Goal: Obtain resource: Download file/media

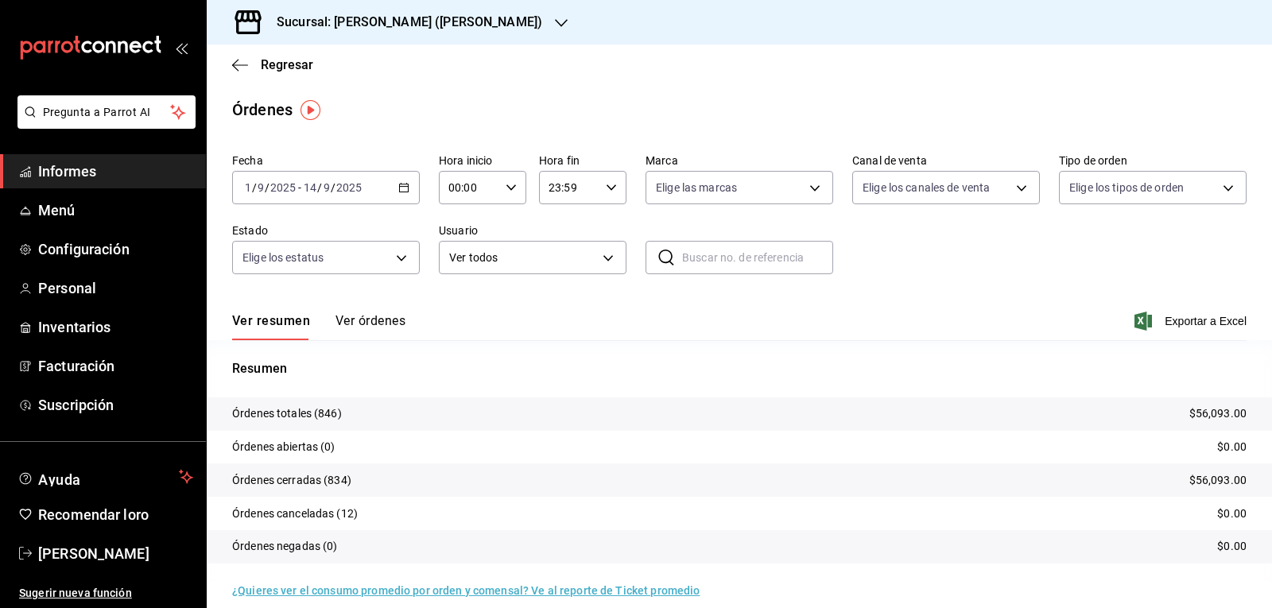
click at [529, 22] on div "Sucursal: [PERSON_NAME] ([PERSON_NAME])" at bounding box center [396, 22] width 354 height 45
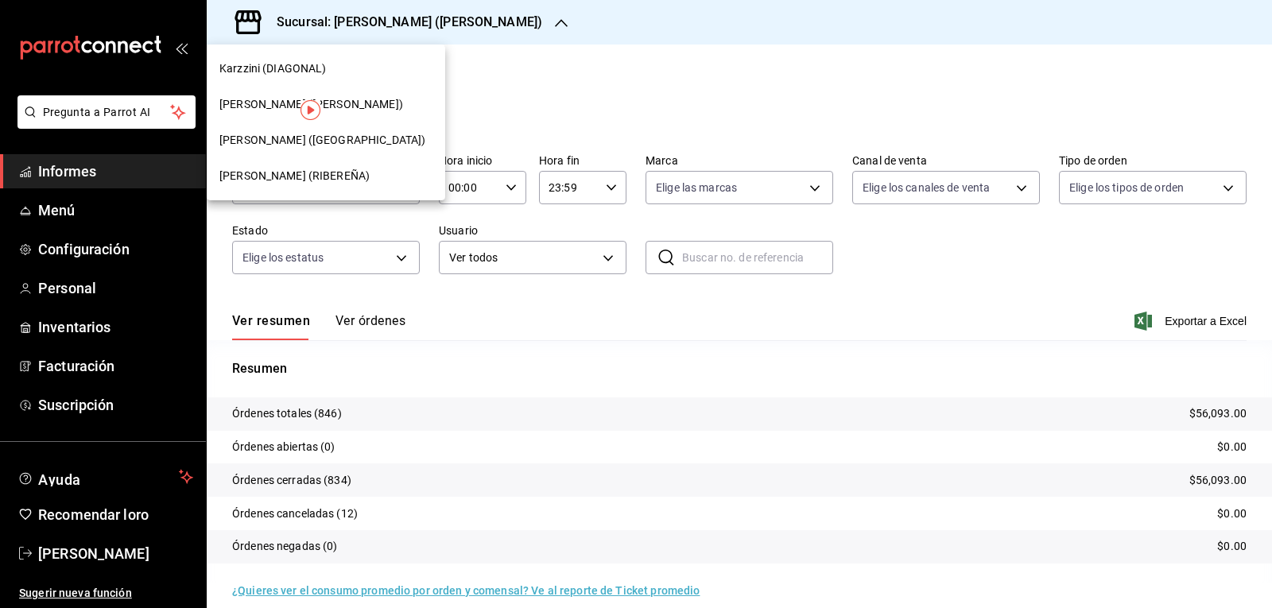
click at [312, 149] on div "[PERSON_NAME] ([GEOGRAPHIC_DATA])" at bounding box center [326, 140] width 238 height 36
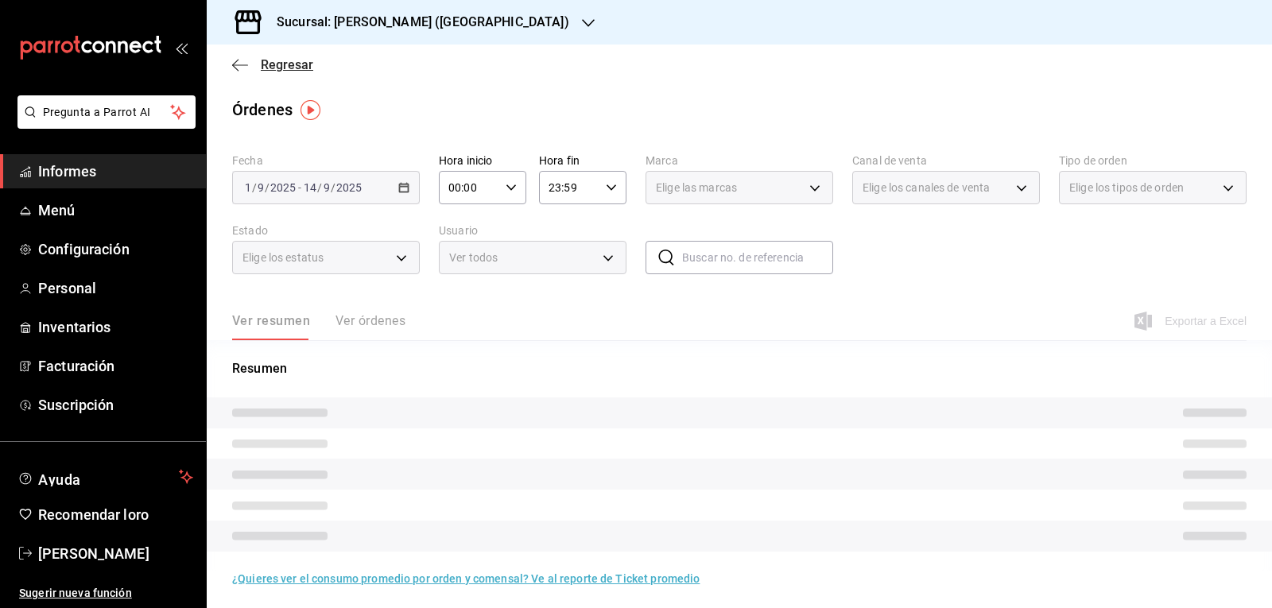
click at [296, 66] on font "Regresar" at bounding box center [287, 64] width 52 height 15
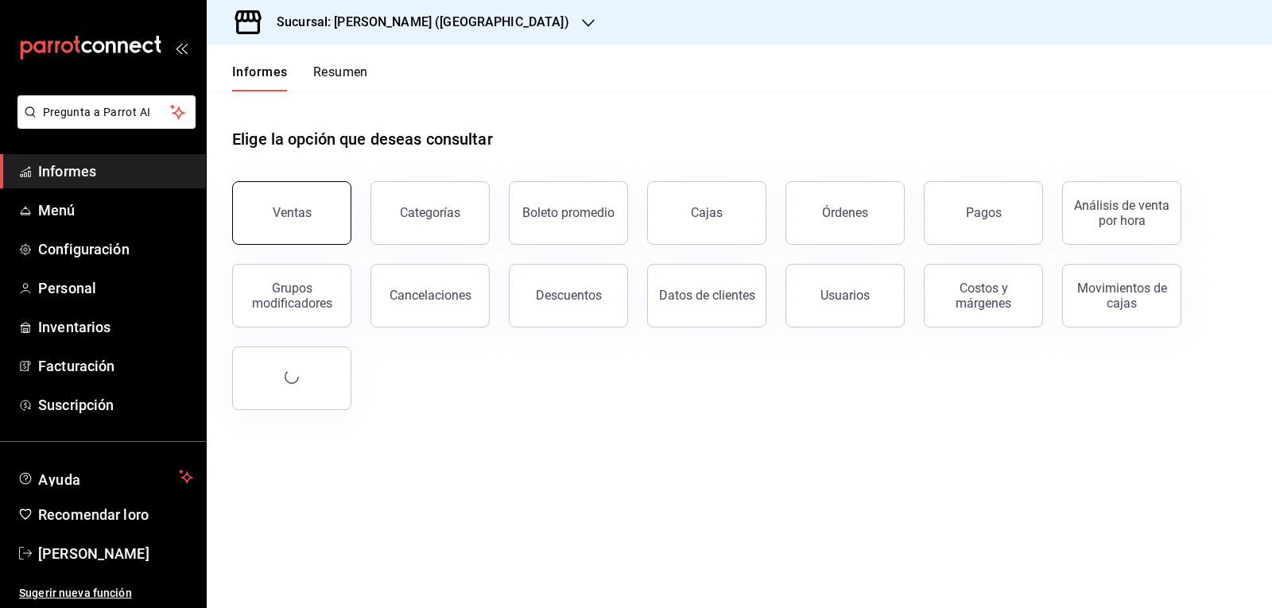
click at [281, 212] on font "Ventas" at bounding box center [292, 212] width 39 height 15
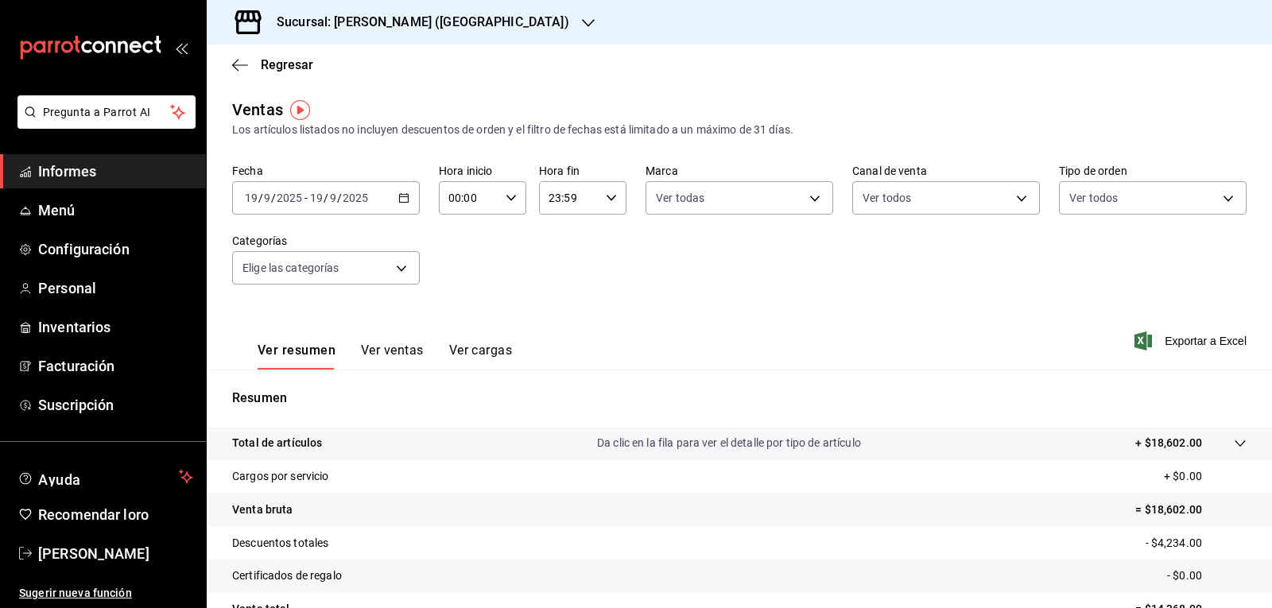
click at [406, 196] on \(Stroke\) "button" at bounding box center [404, 198] width 10 height 9
click at [302, 277] on span "Ayer" at bounding box center [307, 281] width 123 height 17
click at [274, 65] on font "Regresar" at bounding box center [287, 64] width 52 height 15
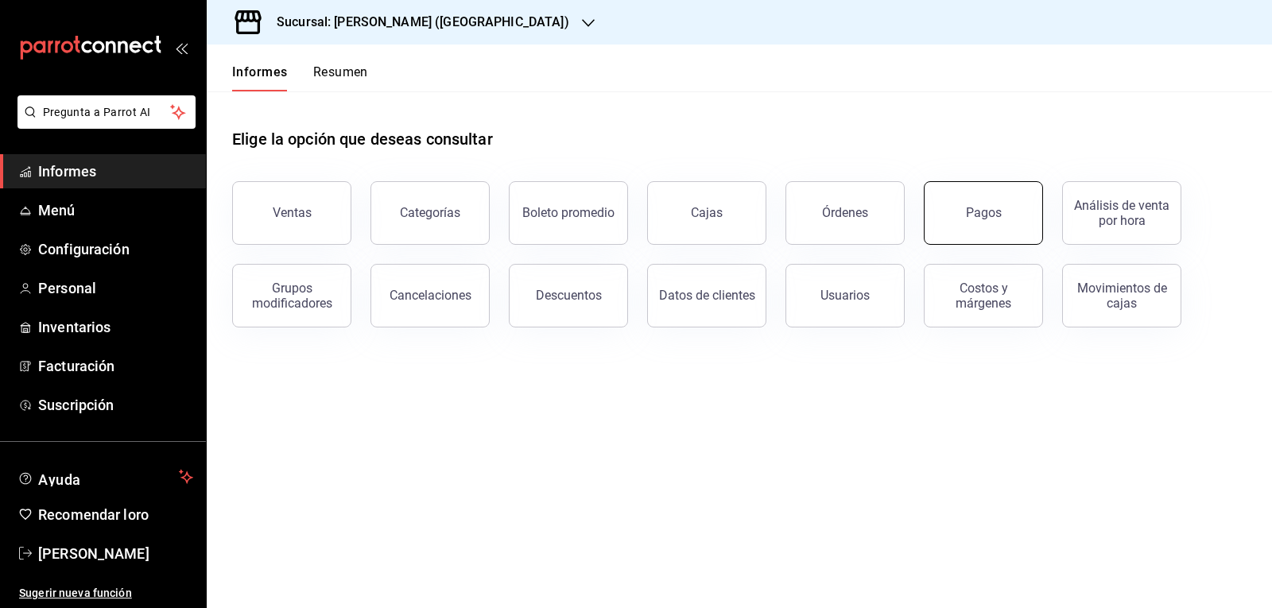
click at [953, 207] on button "Pagos" at bounding box center [983, 213] width 119 height 64
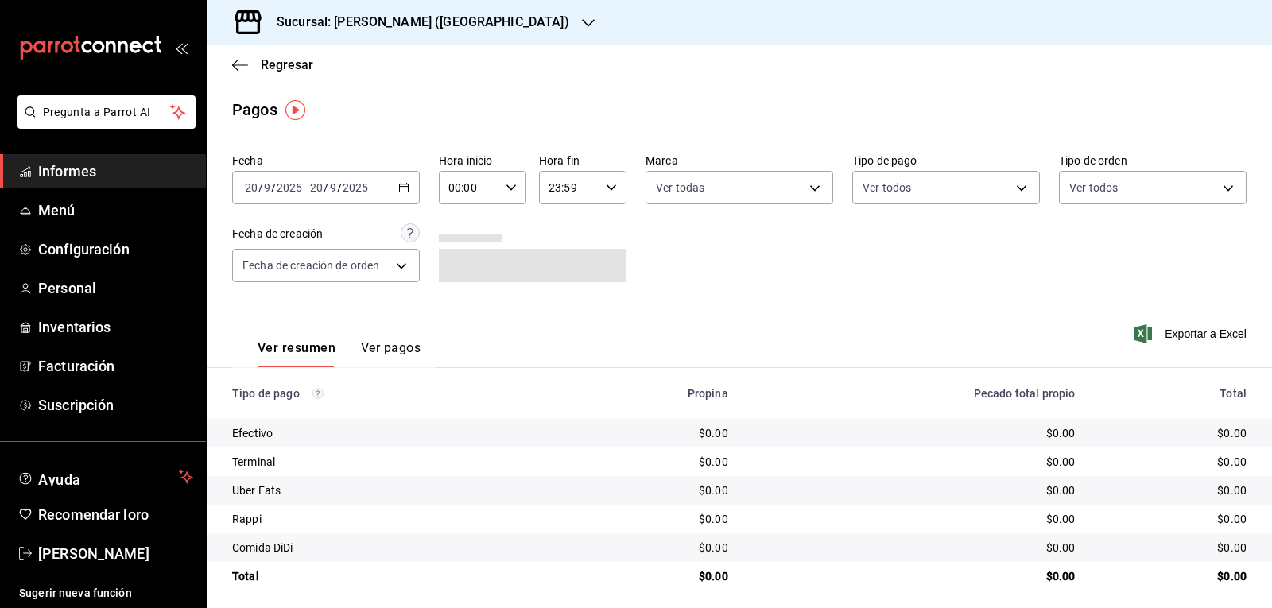
click at [410, 187] on div "[DATE] [DATE] - [DATE] [DATE]" at bounding box center [326, 187] width 188 height 33
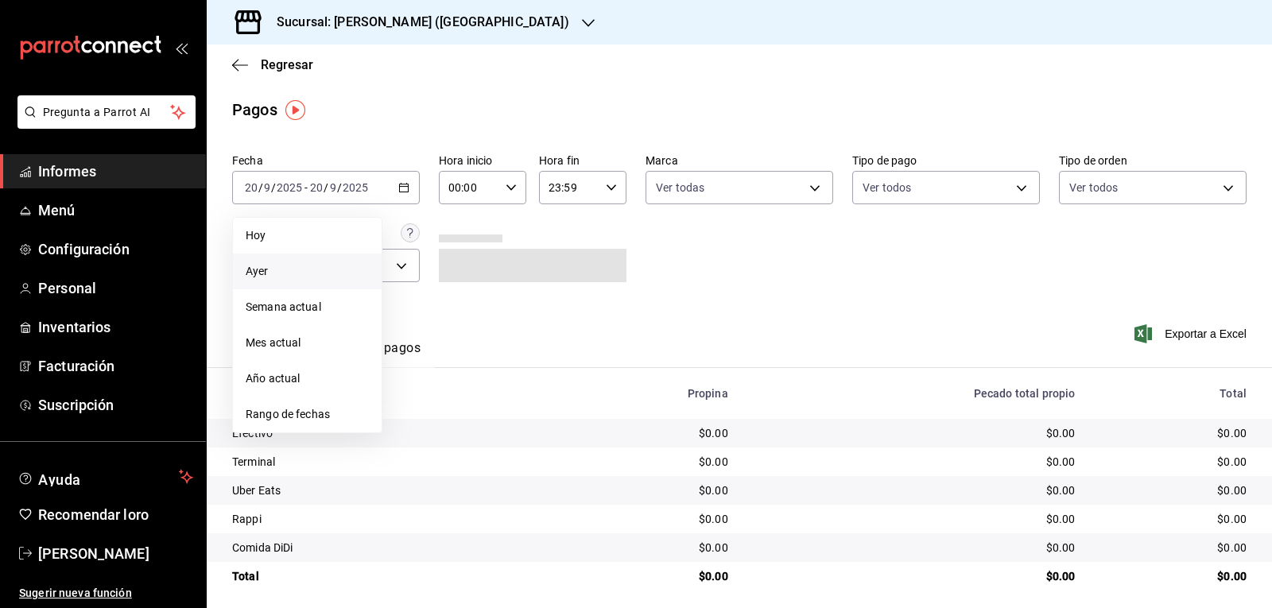
click at [314, 265] on span "Ayer" at bounding box center [307, 271] width 123 height 17
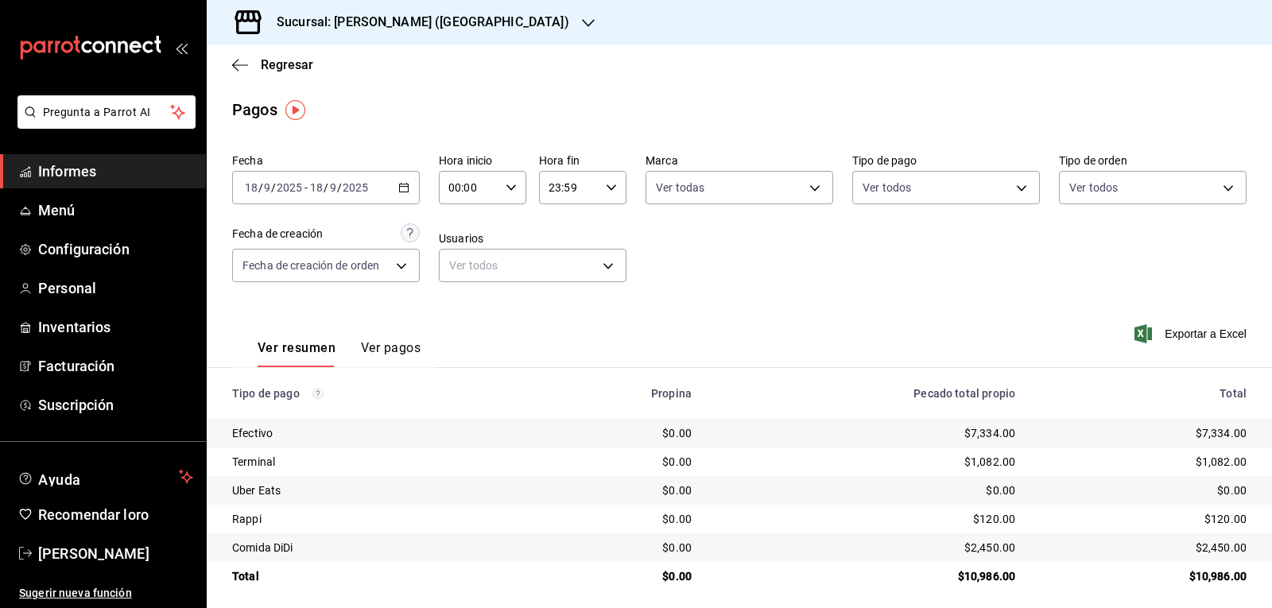
click at [404, 185] on icon "button" at bounding box center [403, 187] width 11 height 11
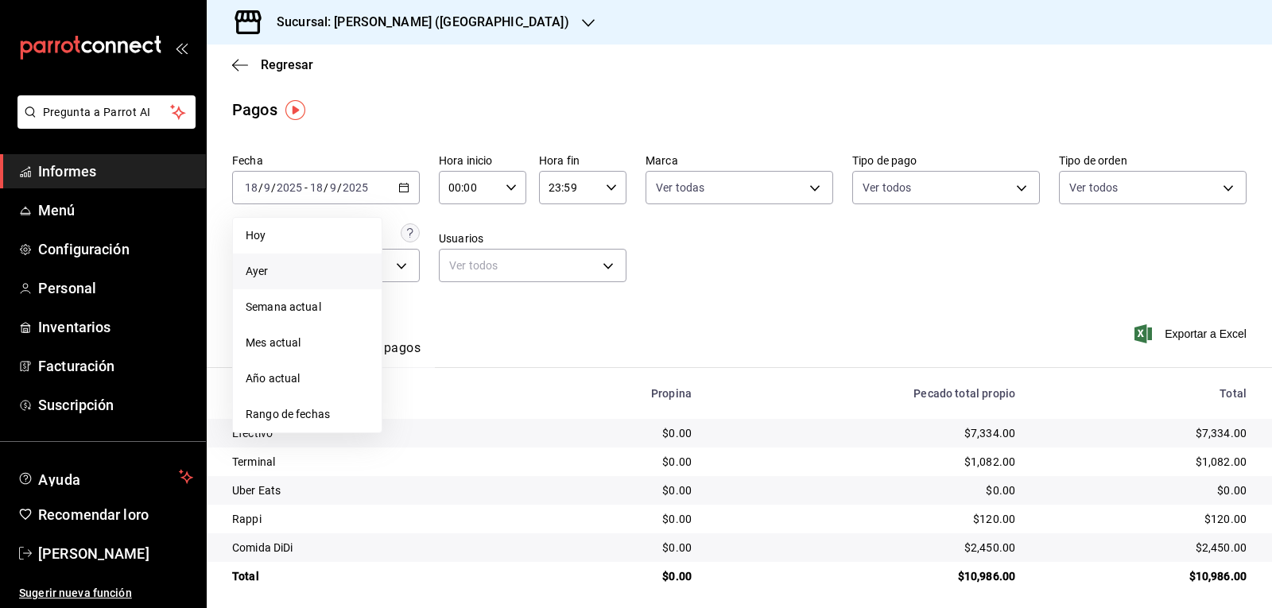
click at [320, 261] on li "Ayer" at bounding box center [307, 272] width 149 height 36
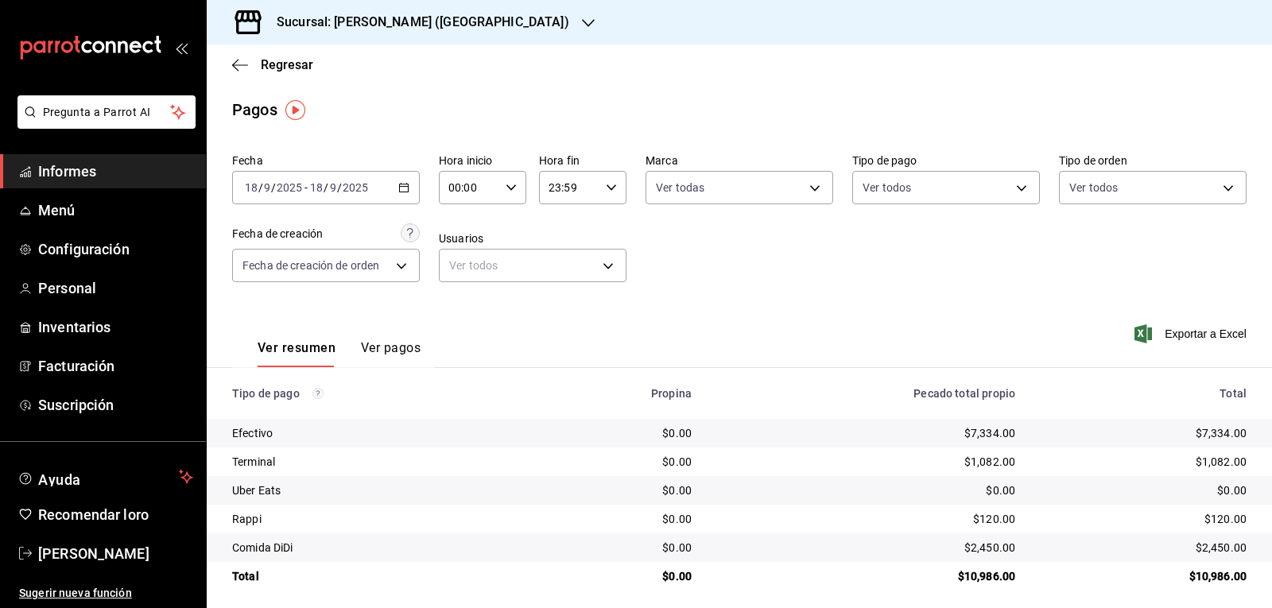
click at [407, 180] on div "[DATE] [DATE] - [DATE] [DATE]" at bounding box center [326, 187] width 188 height 33
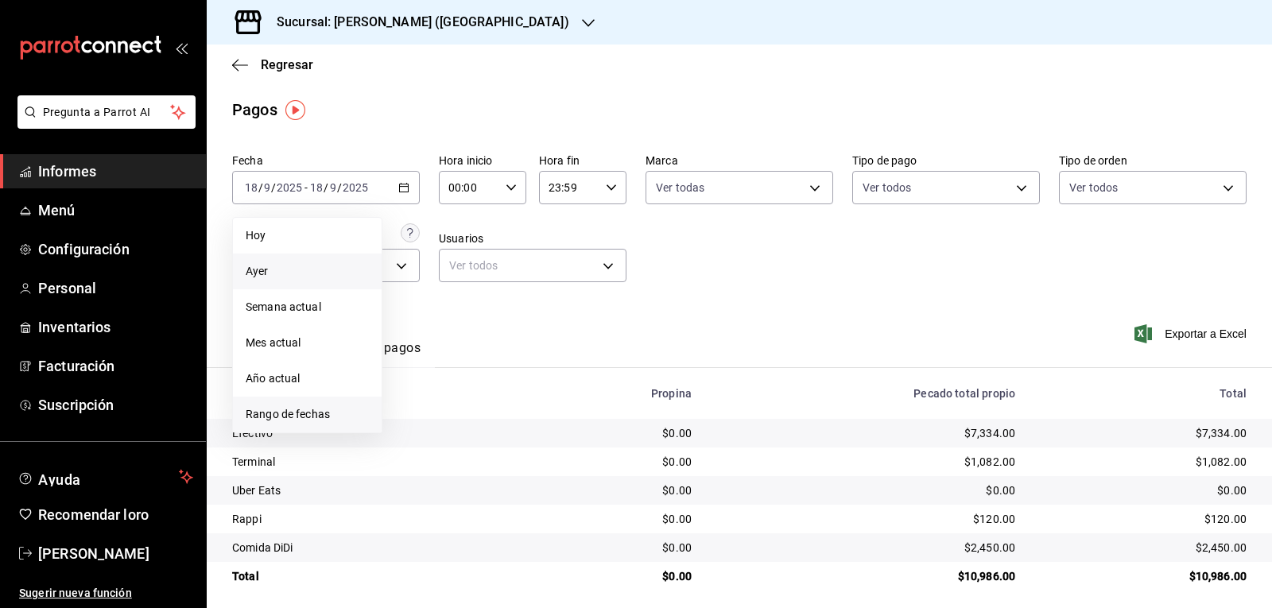
click at [327, 419] on font "Rango de fechas" at bounding box center [288, 414] width 84 height 13
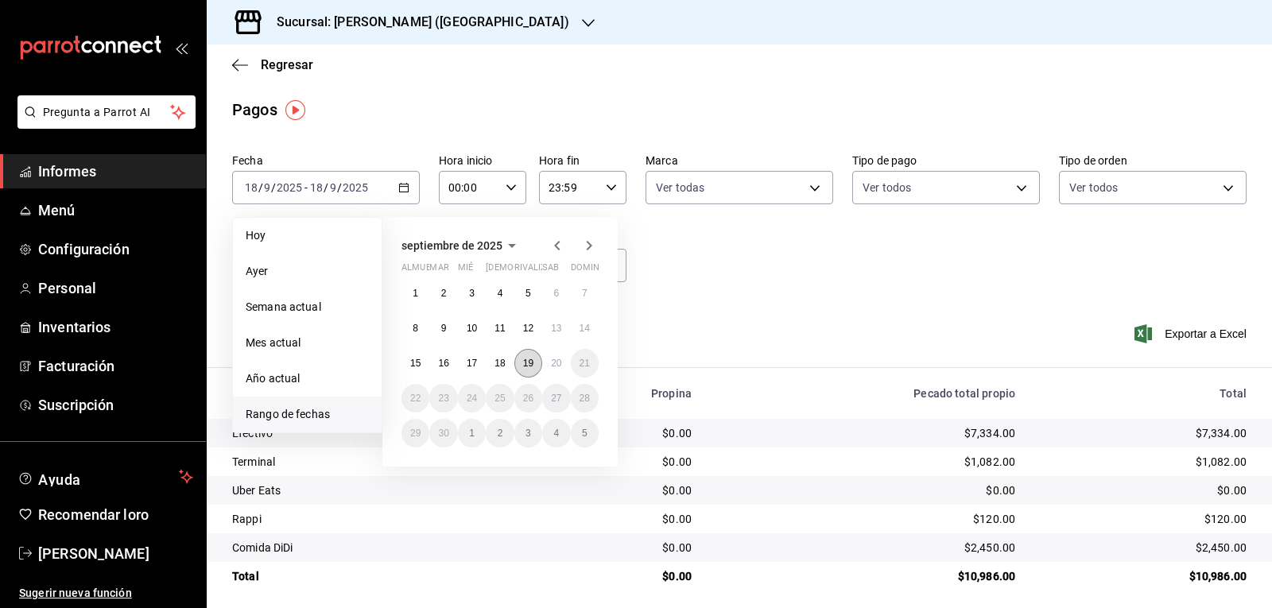
click at [528, 365] on font "19" at bounding box center [528, 363] width 10 height 11
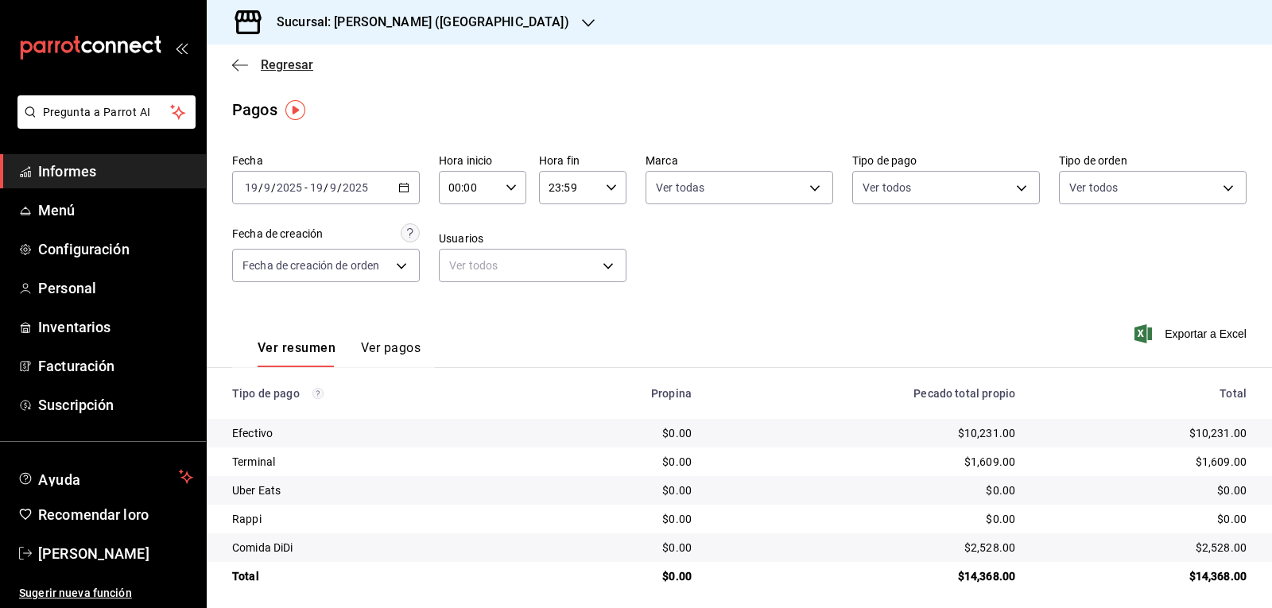
click at [269, 63] on font "Regresar" at bounding box center [287, 64] width 52 height 15
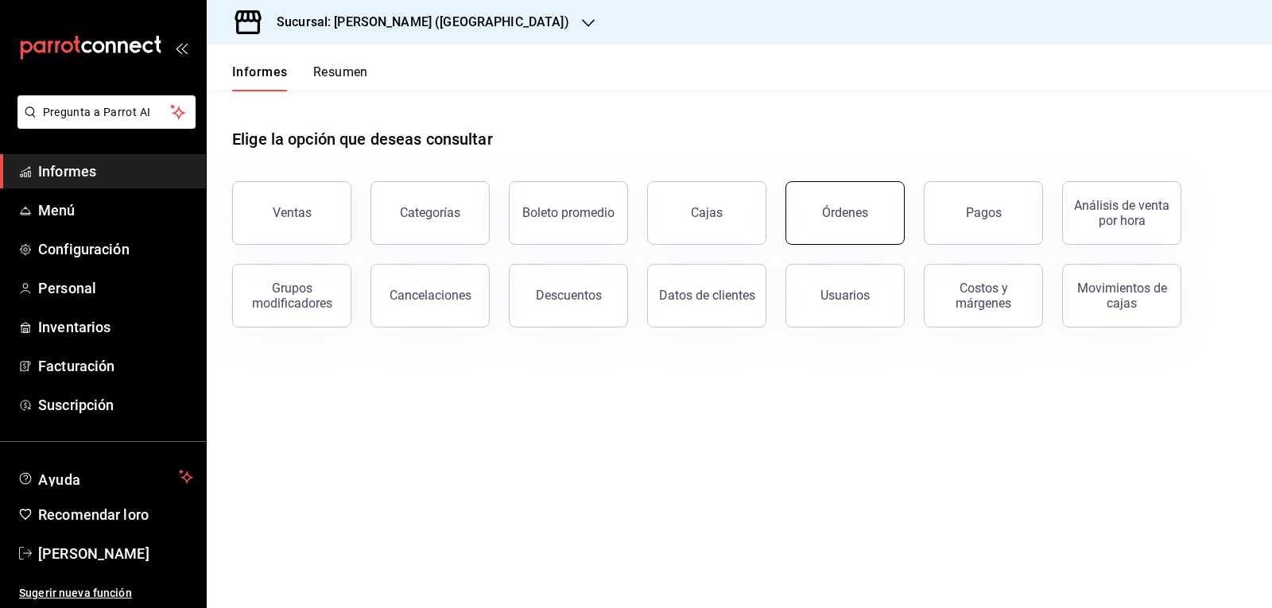
click at [841, 216] on font "Órdenes" at bounding box center [845, 212] width 46 height 15
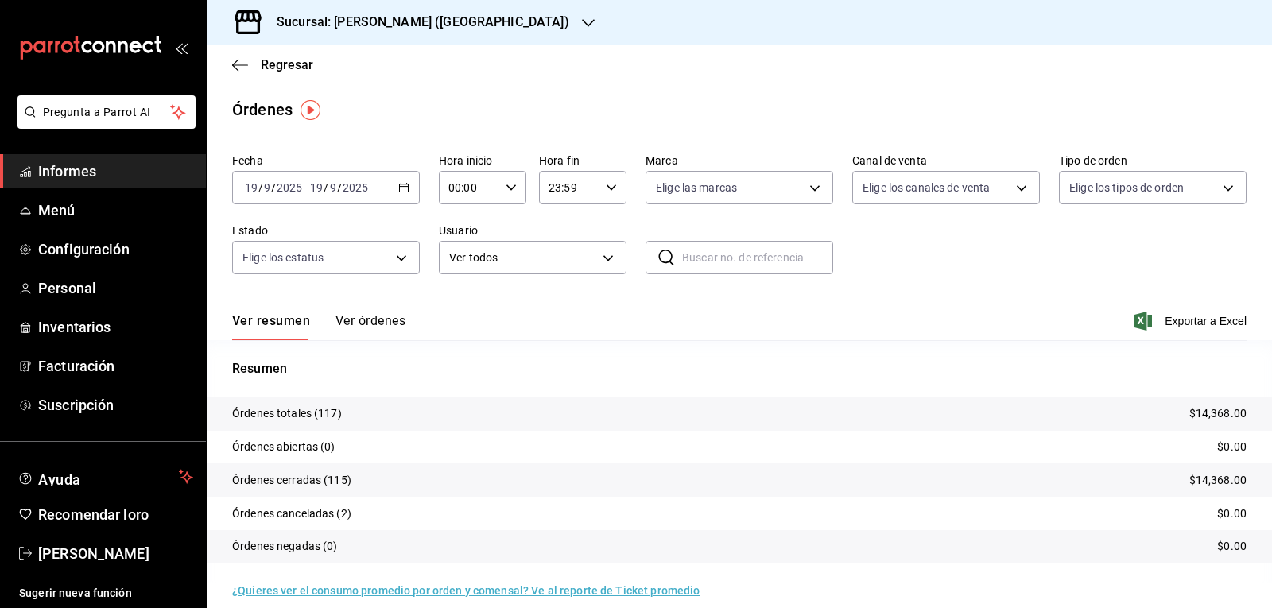
click at [398, 189] on icon "button" at bounding box center [403, 187] width 11 height 11
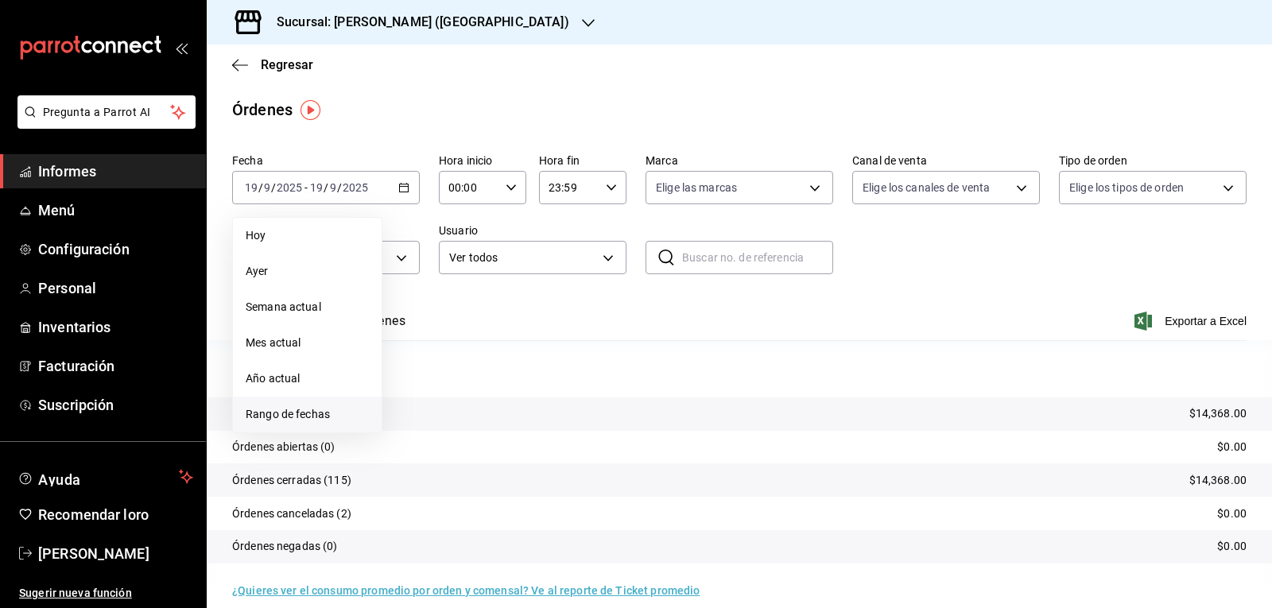
click at [297, 407] on span "Rango de fechas" at bounding box center [307, 414] width 123 height 17
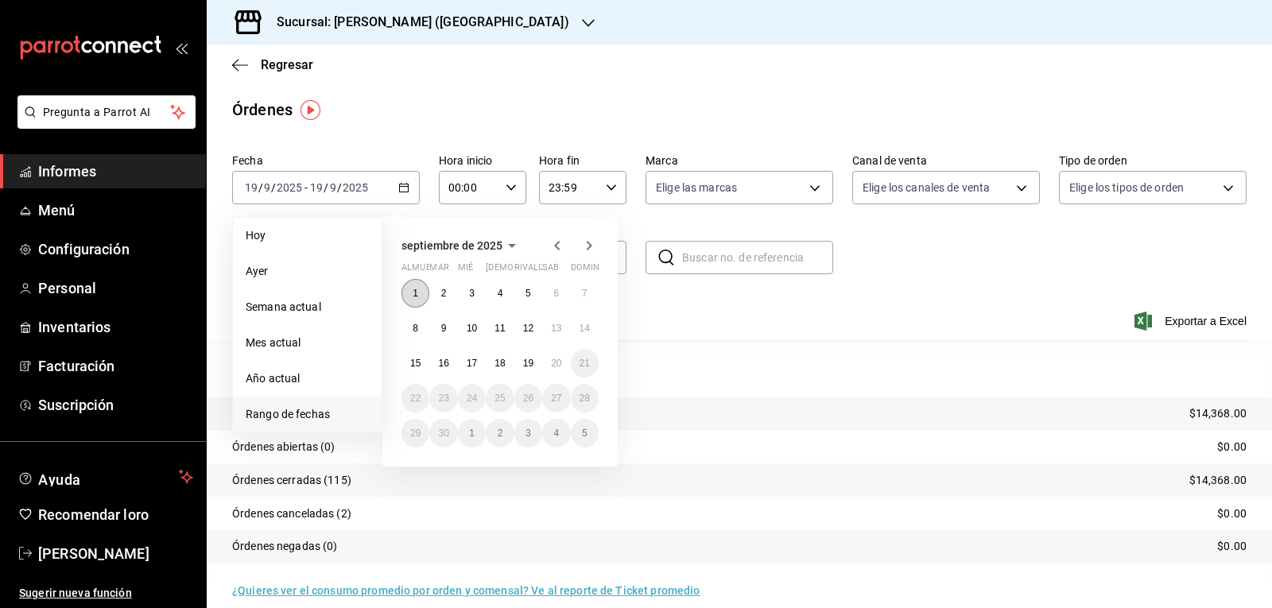
click at [410, 292] on button "1" at bounding box center [415, 293] width 28 height 29
click at [590, 327] on button "14" at bounding box center [585, 328] width 28 height 29
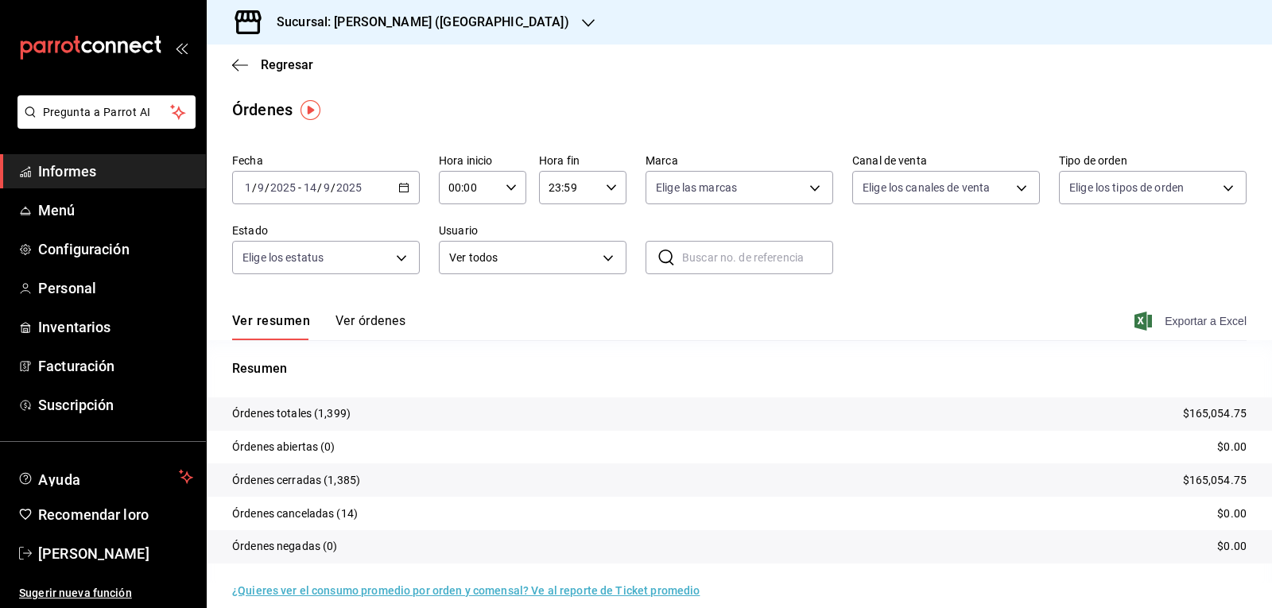
click at [1165, 322] on font "Exportar a Excel" at bounding box center [1205, 321] width 82 height 13
click at [582, 18] on icon "button" at bounding box center [588, 23] width 13 height 13
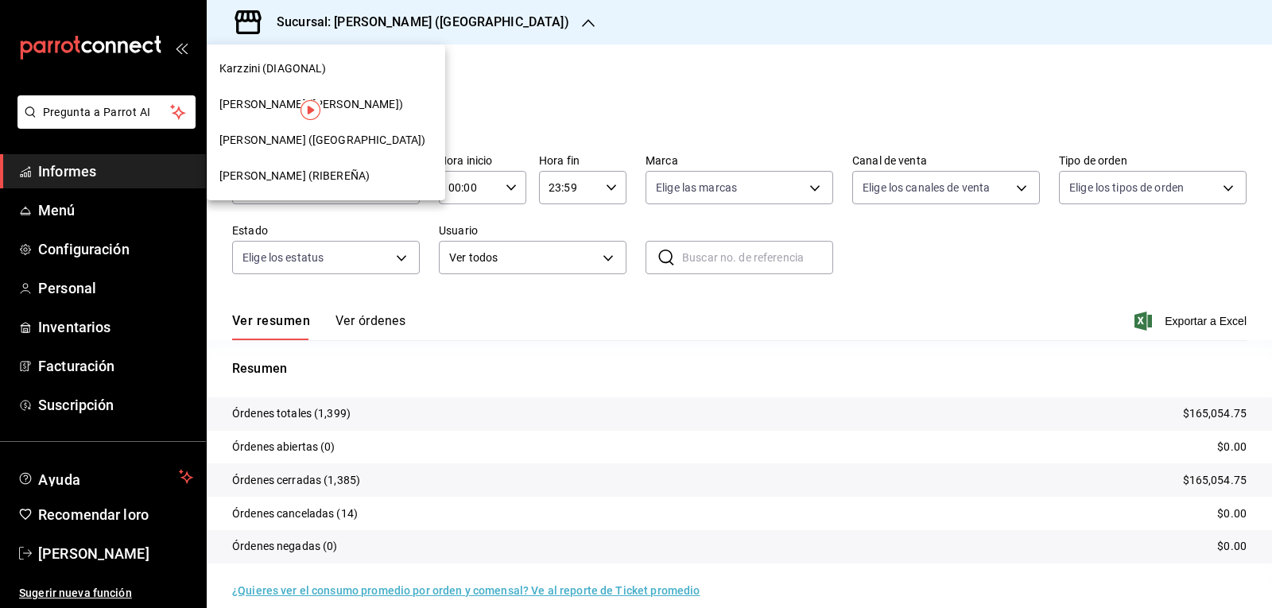
click at [370, 170] on div "[PERSON_NAME] (RIBEREÑA)" at bounding box center [325, 176] width 213 height 17
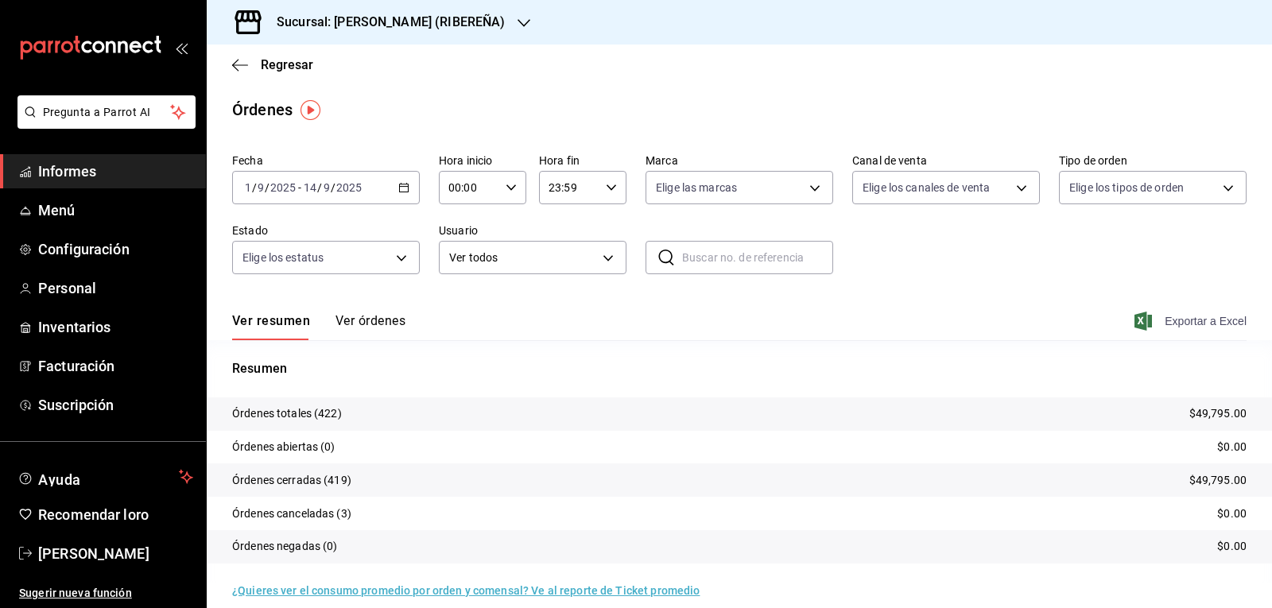
click at [1164, 316] on font "Exportar a Excel" at bounding box center [1205, 321] width 82 height 13
